Goal: Find specific fact: Find specific fact

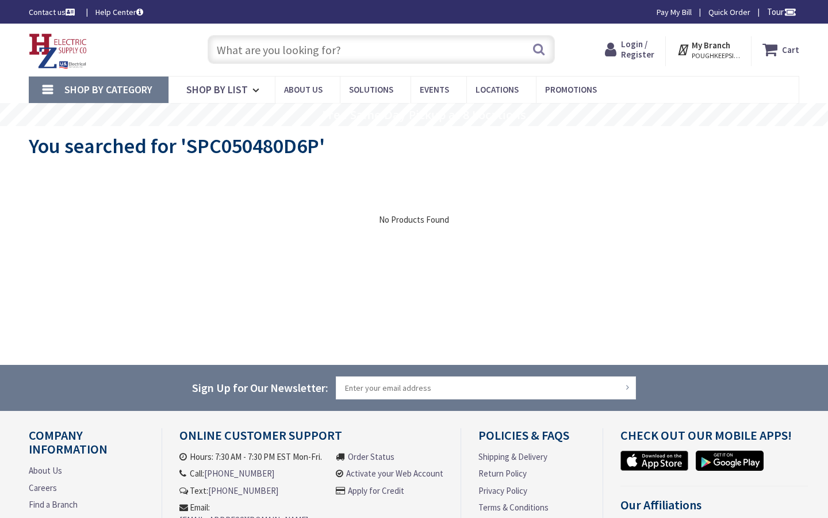
type input "Spirit of [GEOGRAPHIC_DATA], [STREET_ADDRESS][PERSON_NAME]"
